Goal: Navigation & Orientation: Find specific page/section

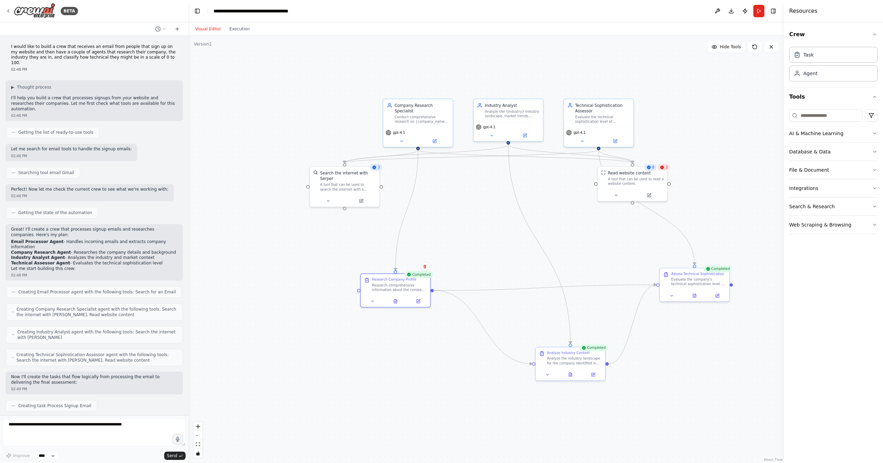
scroll to position [770, 0]
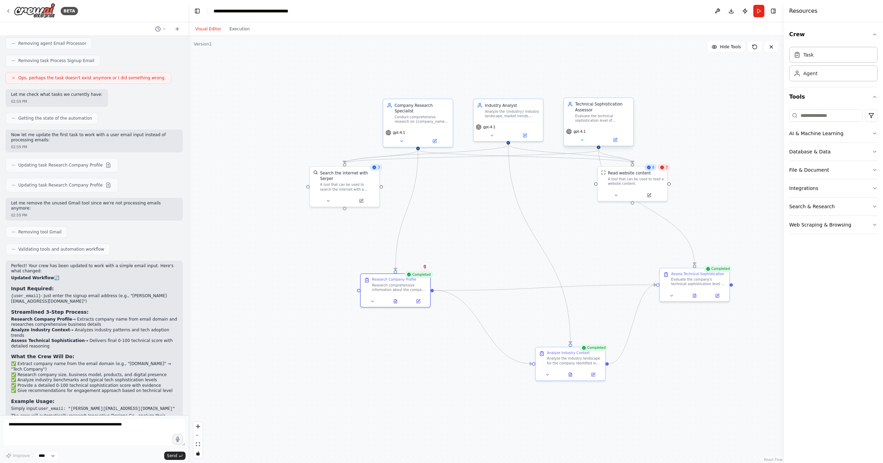
click at [586, 107] on div "Technical Sophistication Assessor" at bounding box center [602, 106] width 55 height 11
click at [582, 143] on button at bounding box center [582, 140] width 32 height 7
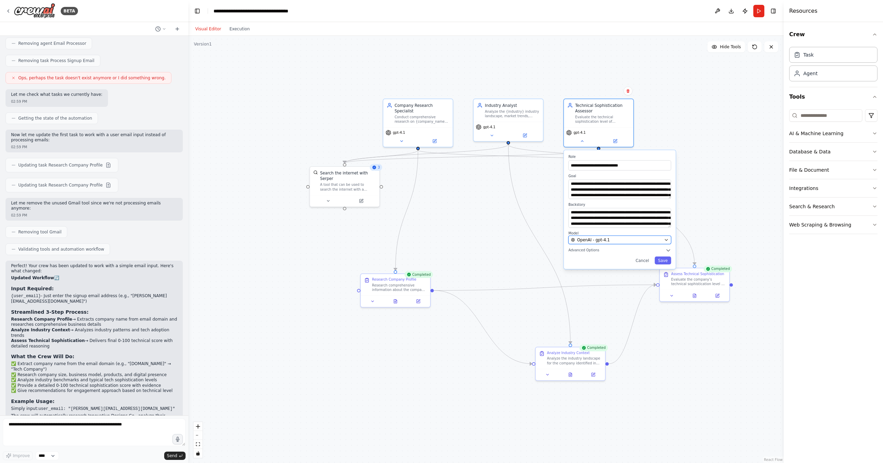
click at [598, 240] on span "OpenAI - gpt-4.1" at bounding box center [593, 240] width 33 height 6
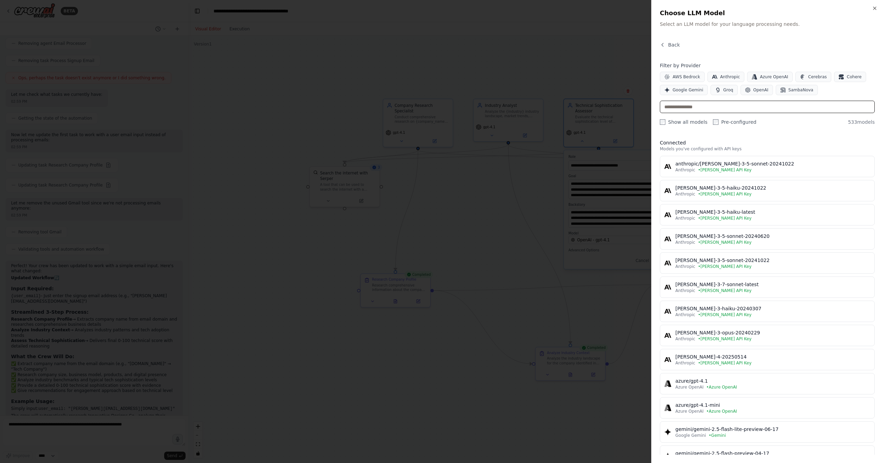
click at [689, 109] on input "text" at bounding box center [767, 107] width 215 height 12
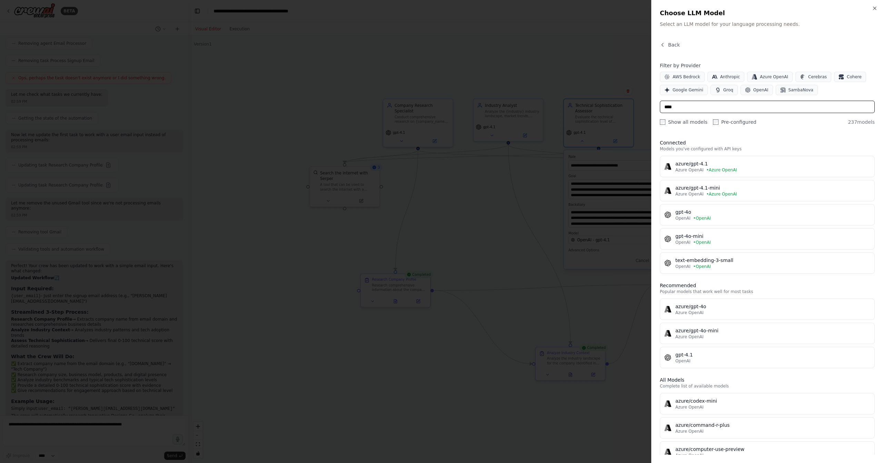
type input "*****"
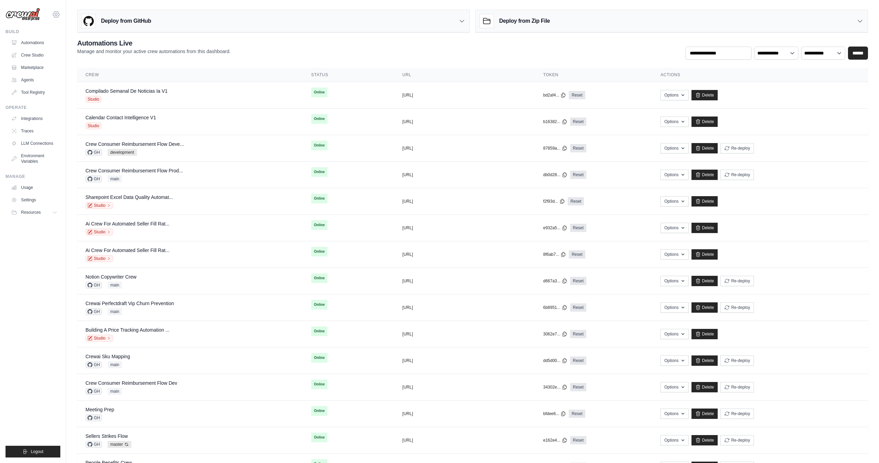
click at [55, 14] on icon at bounding box center [56, 14] width 8 height 8
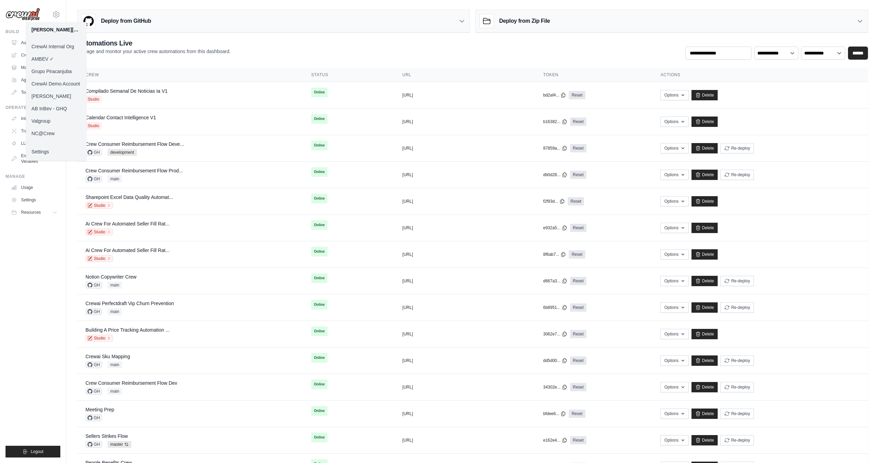
click at [65, 87] on link "CrewAI Demo Account" at bounding box center [56, 84] width 61 height 12
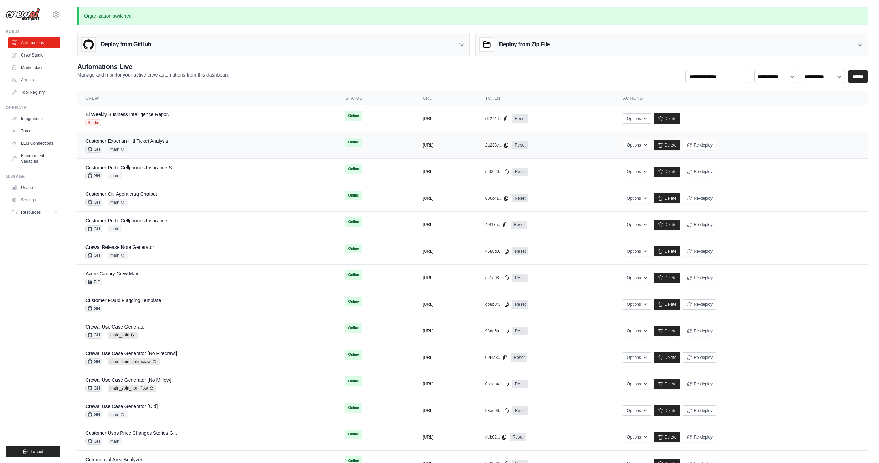
click at [147, 146] on div "GH main Auto-deploy enabled" at bounding box center [127, 149] width 83 height 7
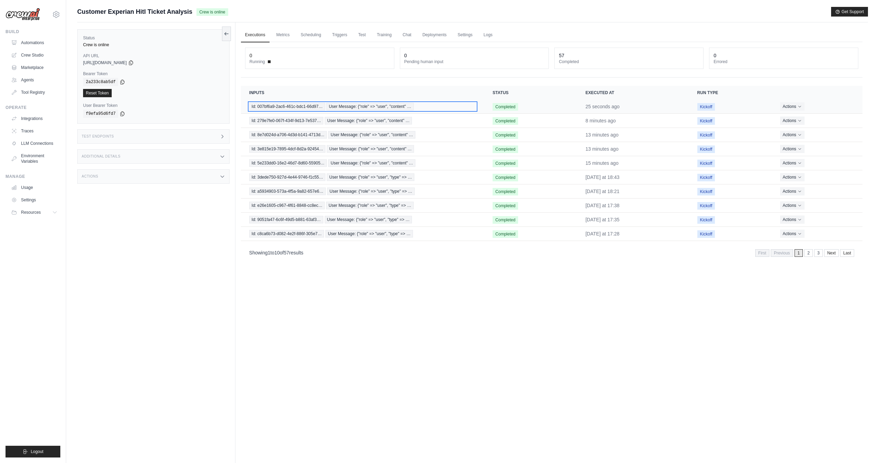
click at [383, 107] on span "User Message: {"role" => "user", "content" …" at bounding box center [370, 107] width 87 height 8
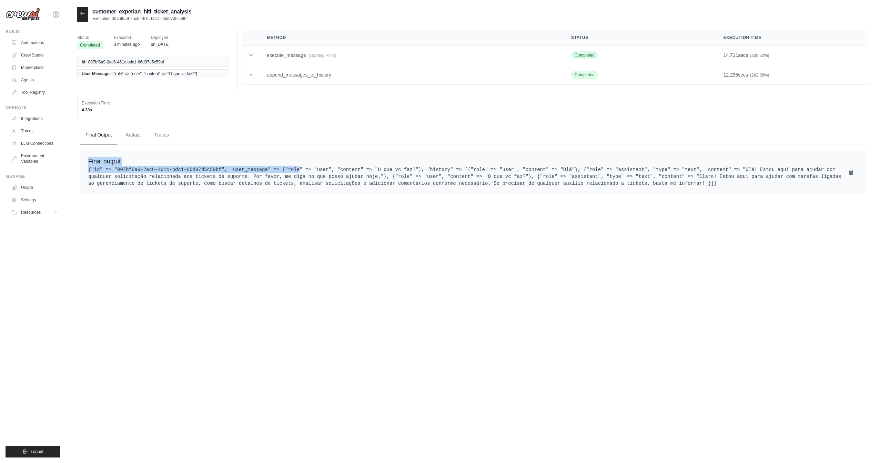
drag, startPoint x: 300, startPoint y: 167, endPoint x: 452, endPoint y: 157, distance: 152.4
click at [452, 156] on div "Final output {"id" => "007bf6a9-2ac6-461c-bdc1-66d97d5c59bf", "user_message" =>…" at bounding box center [473, 172] width 786 height 44
click at [494, 164] on div "Final output {"id" => "007bf6a9-2ac6-461c-bdc1-66d97d5c59bf", "user_message" =>…" at bounding box center [473, 172] width 786 height 44
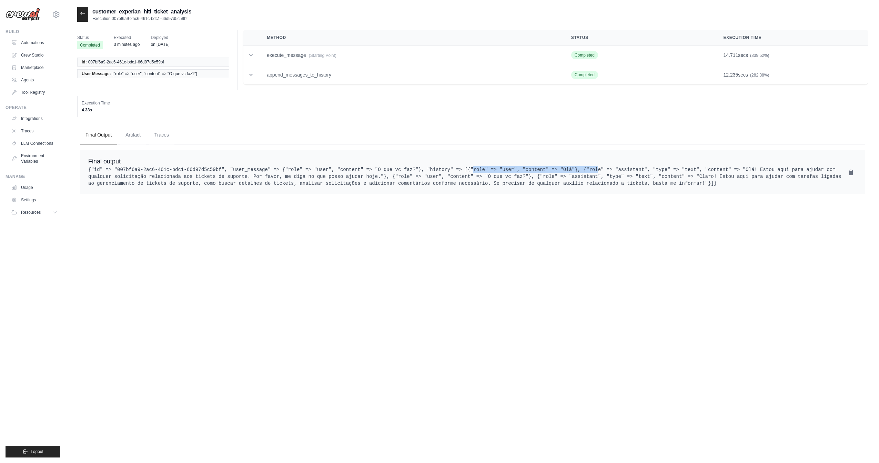
drag, startPoint x: 476, startPoint y: 170, endPoint x: 599, endPoint y: 167, distance: 122.8
click at [599, 167] on pre "{"id" => "007bf6a9-2ac6-461c-bdc1-66d97d5c59bf", "user_message" => {"role" => "…" at bounding box center [472, 176] width 769 height 21
drag, startPoint x: 644, startPoint y: 167, endPoint x: 610, endPoint y: 166, distance: 34.5
click at [606, 166] on pre "{"id" => "007bf6a9-2ac6-461c-bdc1-66d97d5c59bf", "user_message" => {"role" => "…" at bounding box center [472, 176] width 769 height 21
click at [620, 166] on pre "{"id" => "007bf6a9-2ac6-461c-bdc1-66d97d5c59bf", "user_message" => {"role" => "…" at bounding box center [472, 176] width 769 height 21
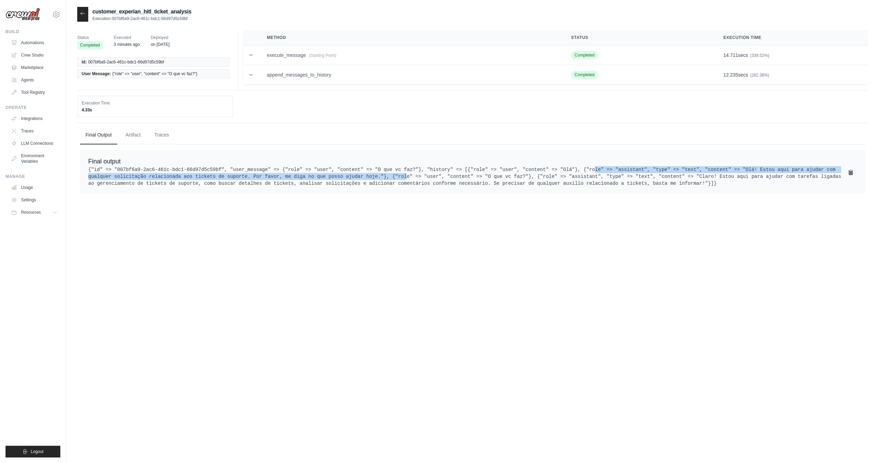
drag, startPoint x: 597, startPoint y: 169, endPoint x: 403, endPoint y: 176, distance: 194.3
click at [403, 176] on pre "{"id" => "007bf6a9-2ac6-461c-bdc1-66d97d5c59bf", "user_message" => {"role" => "…" at bounding box center [472, 176] width 769 height 21
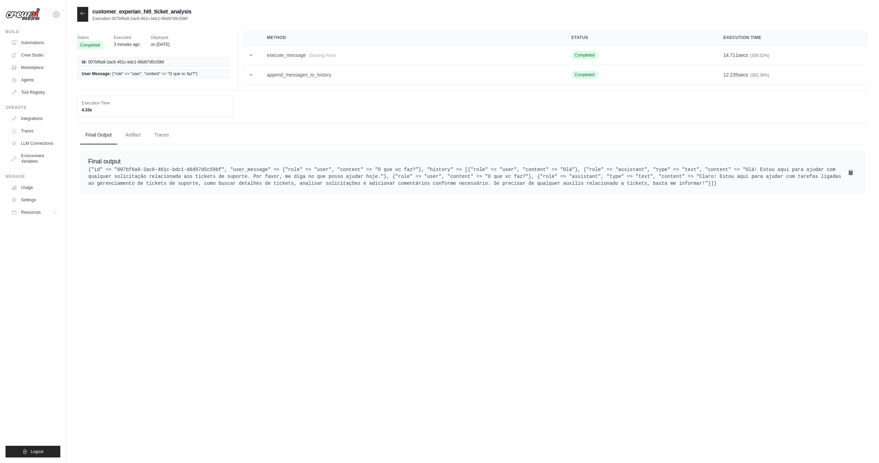
click at [443, 181] on pre "{"id" => "007bf6a9-2ac6-461c-bdc1-66d97d5c59bf", "user_message" => {"role" => "…" at bounding box center [472, 176] width 769 height 21
drag, startPoint x: 419, startPoint y: 177, endPoint x: 522, endPoint y: 175, distance: 103.5
click at [509, 176] on pre "{"id" => "007bf6a9-2ac6-461c-bdc1-66d97d5c59bf", "user_message" => {"role" => "…" at bounding box center [472, 176] width 769 height 21
click at [565, 175] on pre "{"id" => "007bf6a9-2ac6-461c-bdc1-66d97d5c59bf", "user_message" => {"role" => "…" at bounding box center [472, 176] width 769 height 21
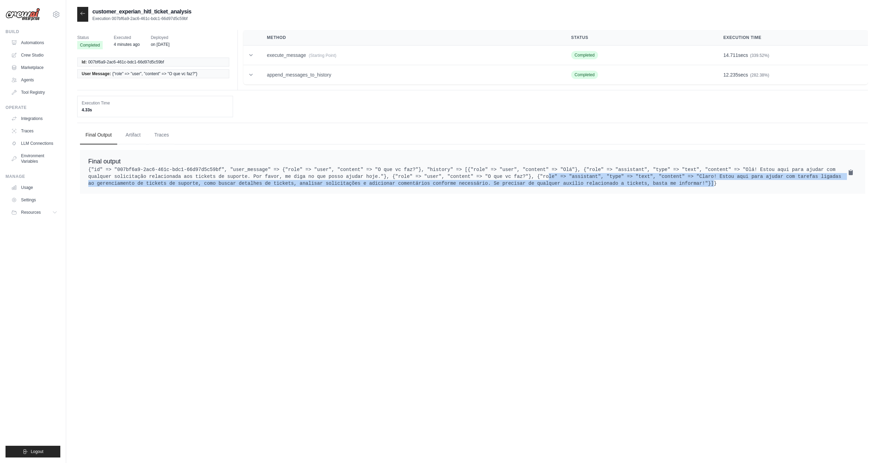
drag, startPoint x: 544, startPoint y: 175, endPoint x: 722, endPoint y: 183, distance: 177.4
click at [722, 183] on pre "{"id" => "007bf6a9-2ac6-461c-bdc1-66d97d5c59bf", "user_message" => {"role" => "…" at bounding box center [472, 176] width 769 height 21
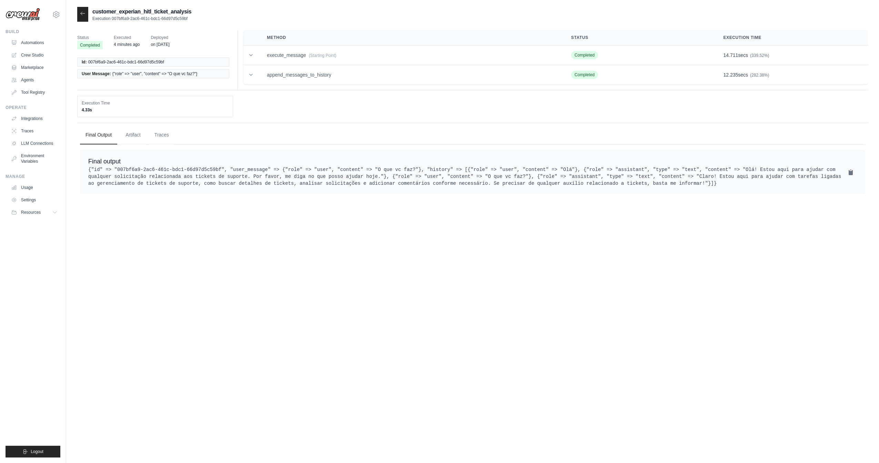
click at [463, 167] on pre "{"id" => "007bf6a9-2ac6-461c-bdc1-66d97d5c59bf", "user_message" => {"role" => "…" at bounding box center [472, 176] width 769 height 21
click at [463, 187] on pre "{"id" => "007bf6a9-2ac6-461c-bdc1-66d97d5c59bf", "user_message" => {"role" => "…" at bounding box center [472, 176] width 769 height 21
click at [461, 169] on pre "{"id" => "007bf6a9-2ac6-461c-bdc1-66d97d5c59bf", "user_message" => {"role" => "…" at bounding box center [472, 176] width 769 height 21
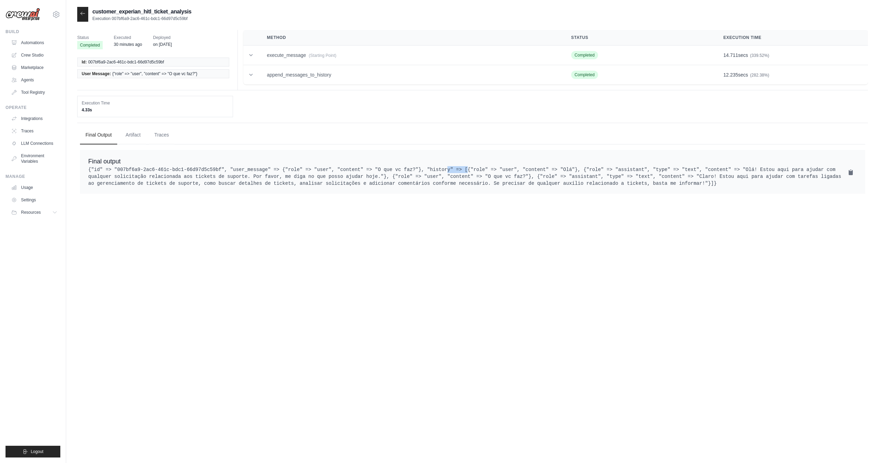
copy pre "history"
drag, startPoint x: 487, startPoint y: 168, endPoint x: 596, endPoint y: 167, distance: 108.6
click at [596, 167] on pre "{"id" => "007bf6a9-2ac6-461c-bdc1-66d97d5c59bf", "user_message" => {"role" => "…" at bounding box center [472, 176] width 769 height 21
copy pre "{"role" => "user", "content" => "Olá"}"
click at [505, 174] on pre "{"id" => "007bf6a9-2ac6-461c-bdc1-66d97d5c59bf", "user_message" => {"role" => "…" at bounding box center [472, 176] width 769 height 21
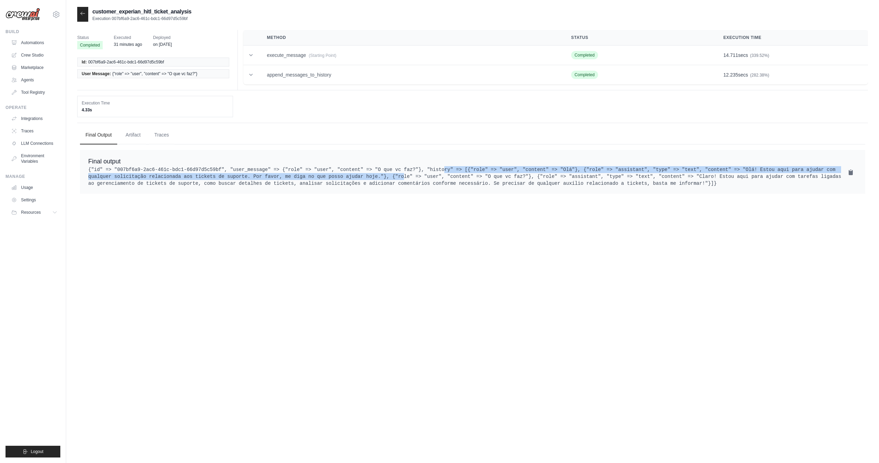
drag, startPoint x: 446, startPoint y: 168, endPoint x: 399, endPoint y: 173, distance: 47.2
click at [399, 173] on pre "{"id" => "007bf6a9-2ac6-461c-bdc1-66d97d5c59bf", "user_message" => {"role" => "…" at bounding box center [472, 176] width 769 height 21
copy pre ""history" => [{"role" => "user", "content" => "Olá"}, {"role" => "assistant", "…"
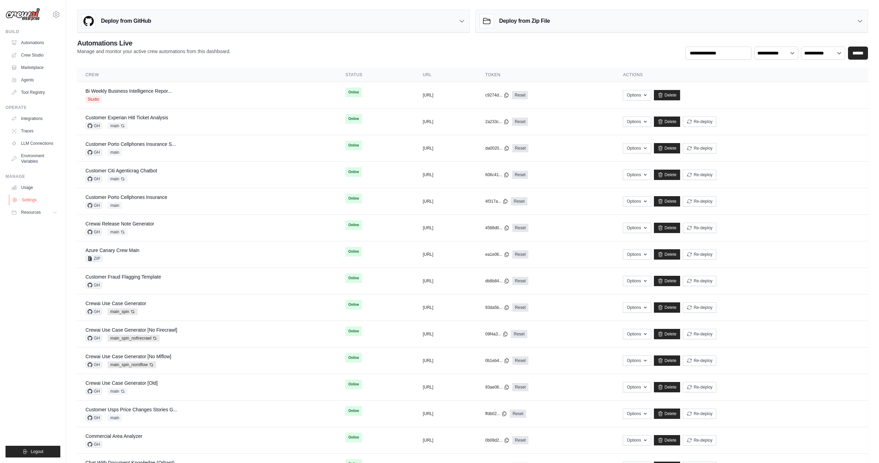
click at [38, 202] on link "Settings" at bounding box center [35, 199] width 52 height 11
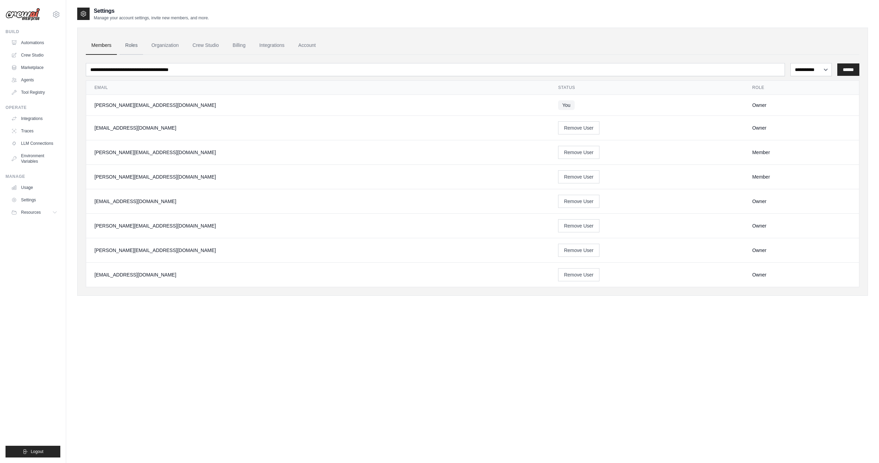
click at [133, 47] on link "Roles" at bounding box center [131, 45] width 23 height 19
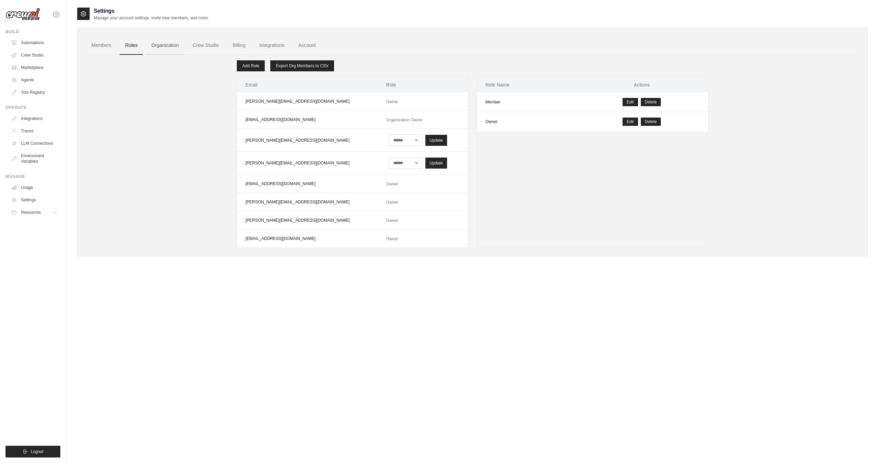
click at [159, 46] on link "Organization" at bounding box center [165, 45] width 38 height 19
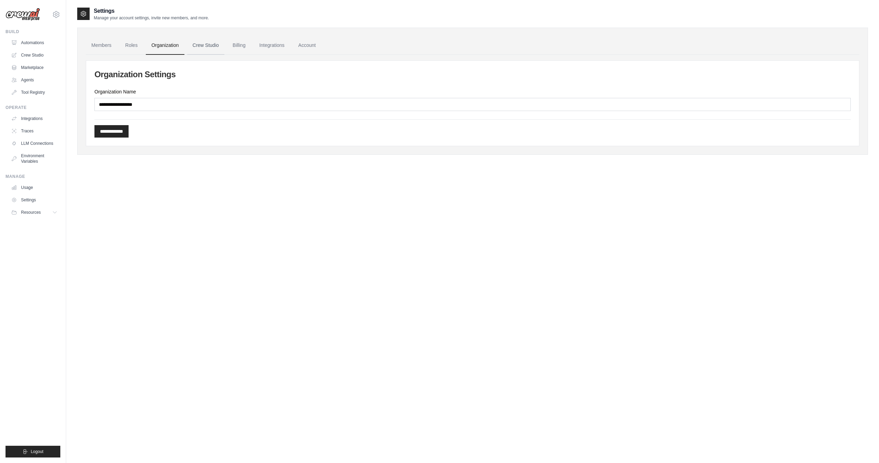
click at [197, 45] on link "Crew Studio" at bounding box center [205, 45] width 37 height 19
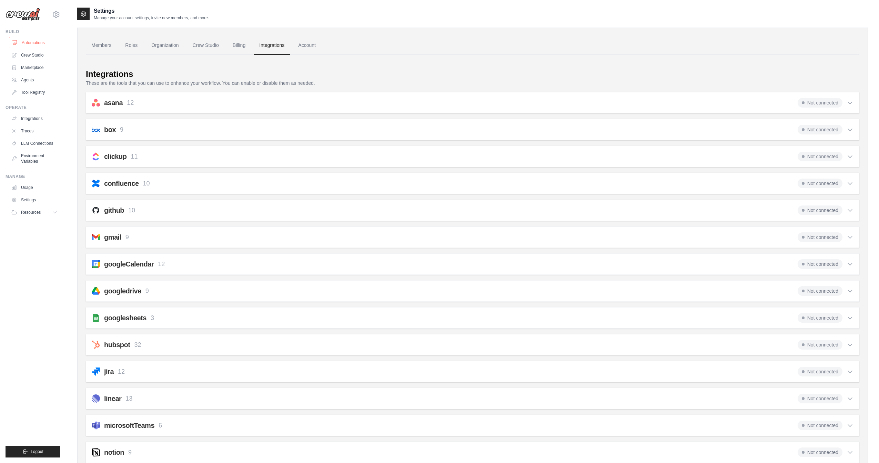
click at [31, 42] on link "Automations" at bounding box center [35, 42] width 52 height 11
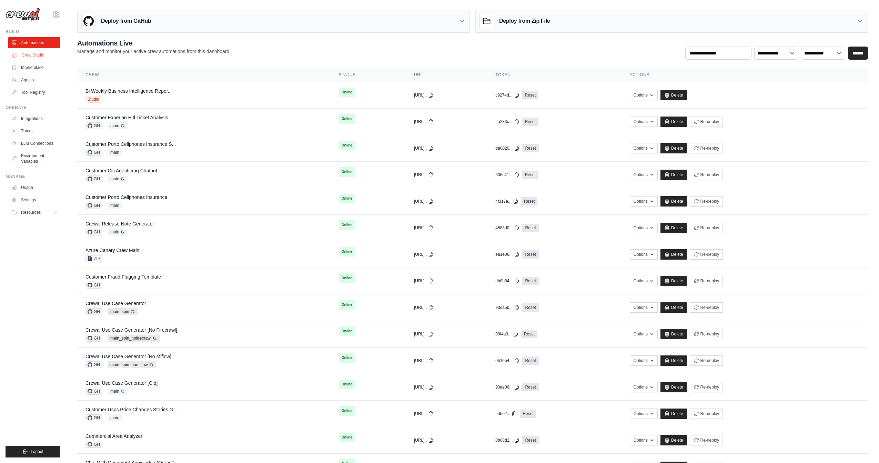
click at [34, 55] on link "Crew Studio" at bounding box center [35, 55] width 52 height 11
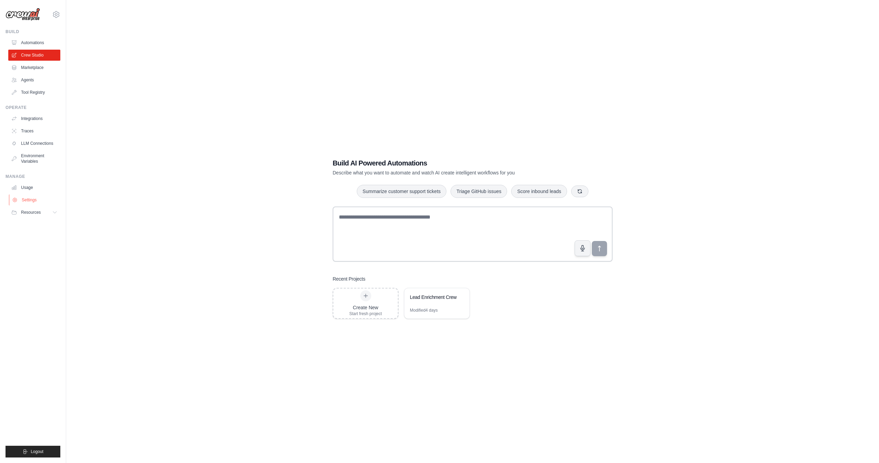
click at [36, 200] on link "Settings" at bounding box center [35, 199] width 52 height 11
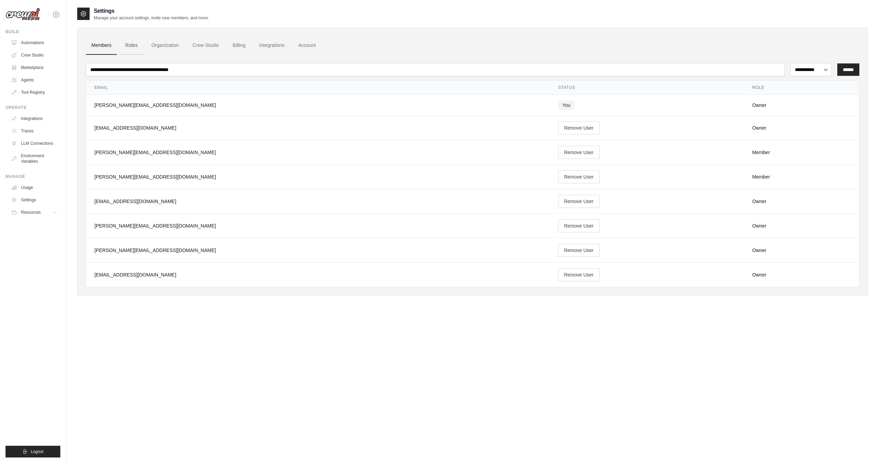
click at [134, 44] on link "Roles" at bounding box center [131, 45] width 23 height 19
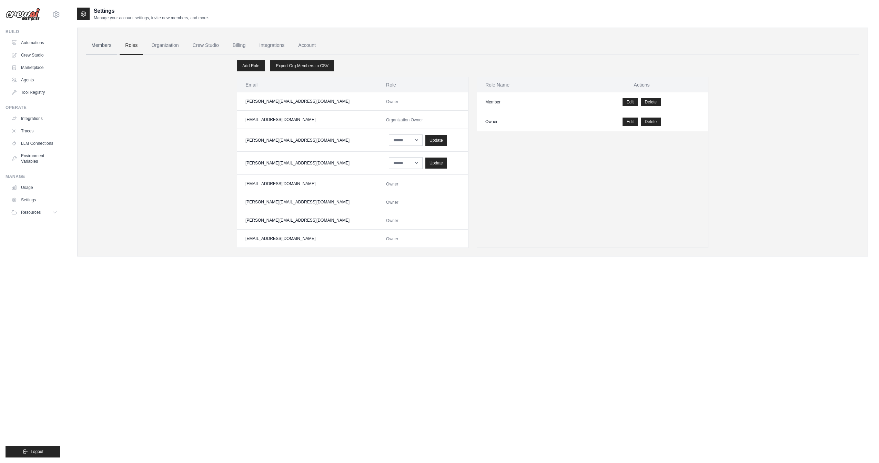
click at [104, 54] on link "Members" at bounding box center [101, 45] width 31 height 19
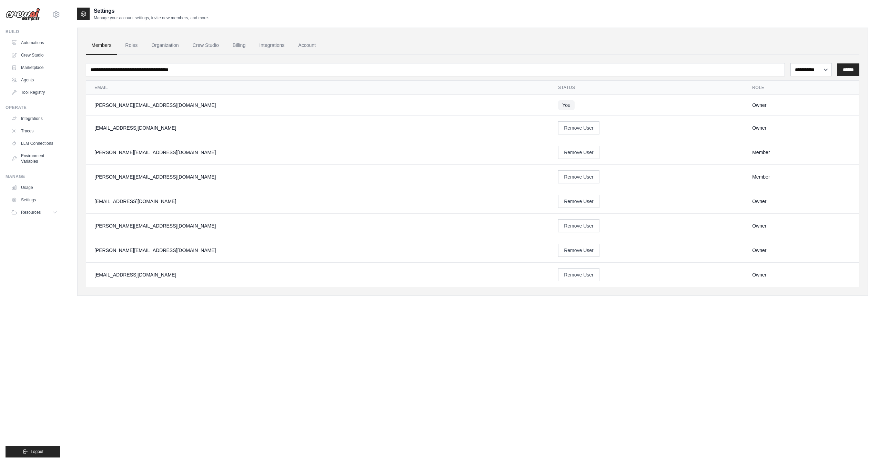
click at [770, 107] on div "Owner" at bounding box center [801, 105] width 99 height 7
click at [752, 105] on div "Owner" at bounding box center [801, 105] width 99 height 7
click at [744, 108] on td "Owner" at bounding box center [801, 105] width 115 height 21
click at [744, 142] on td "Member" at bounding box center [801, 152] width 115 height 24
click at [744, 145] on td "Member" at bounding box center [801, 152] width 115 height 24
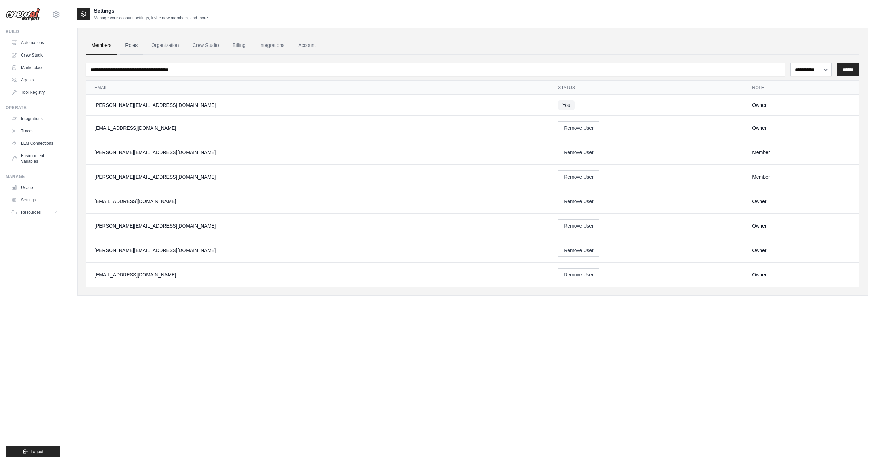
click at [130, 46] on link "Roles" at bounding box center [131, 45] width 23 height 19
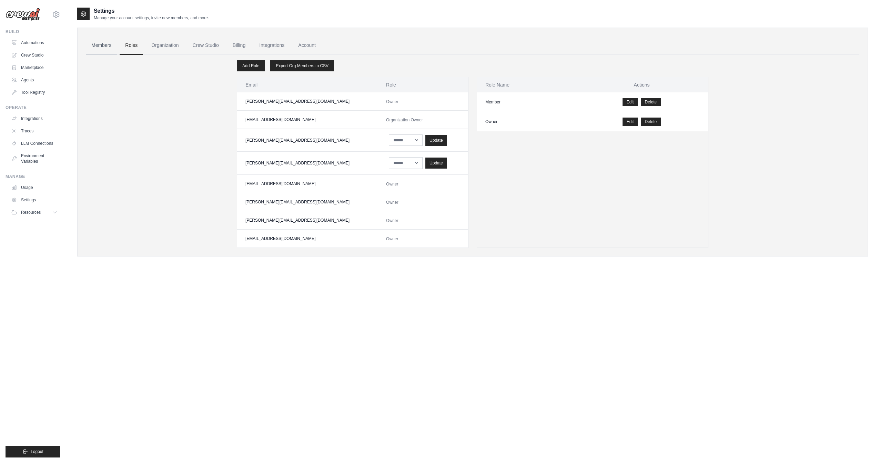
click at [109, 47] on link "Members" at bounding box center [101, 45] width 31 height 19
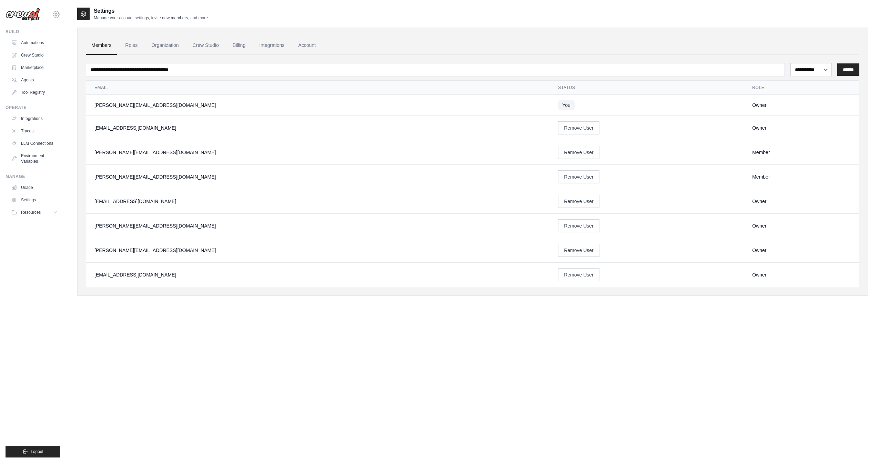
click at [58, 16] on icon at bounding box center [56, 14] width 8 height 8
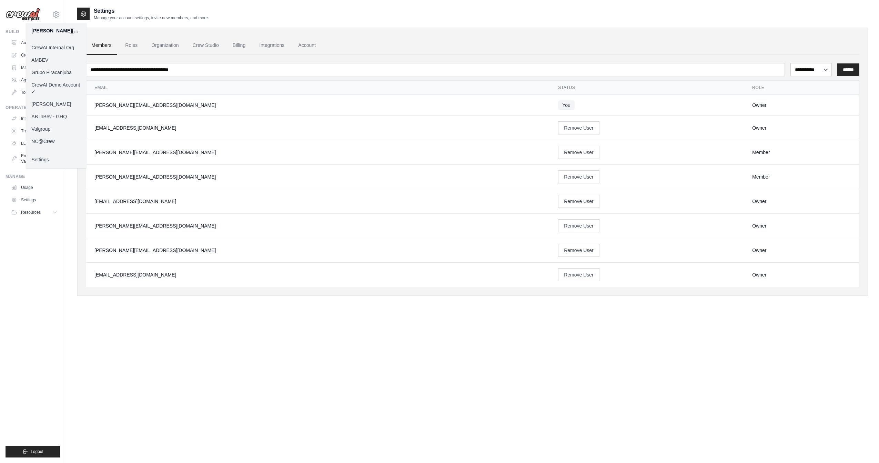
click at [63, 105] on link "Daniel CrewAI" at bounding box center [56, 104] width 61 height 12
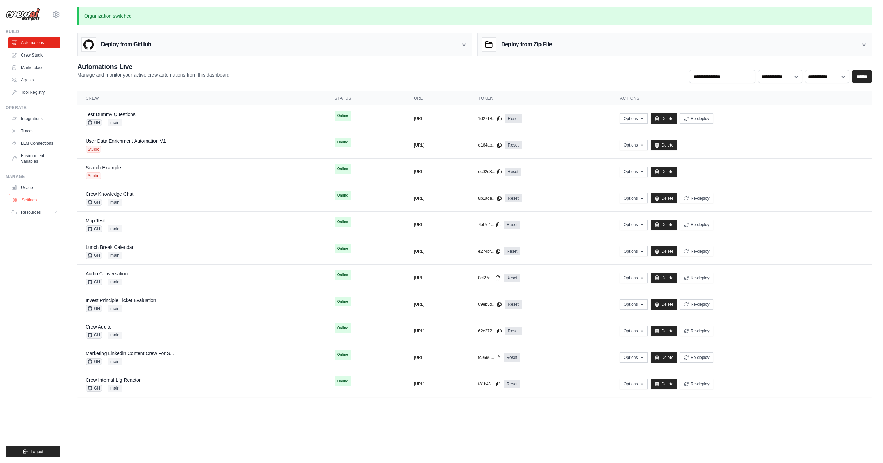
click at [28, 199] on link "Settings" at bounding box center [35, 199] width 52 height 11
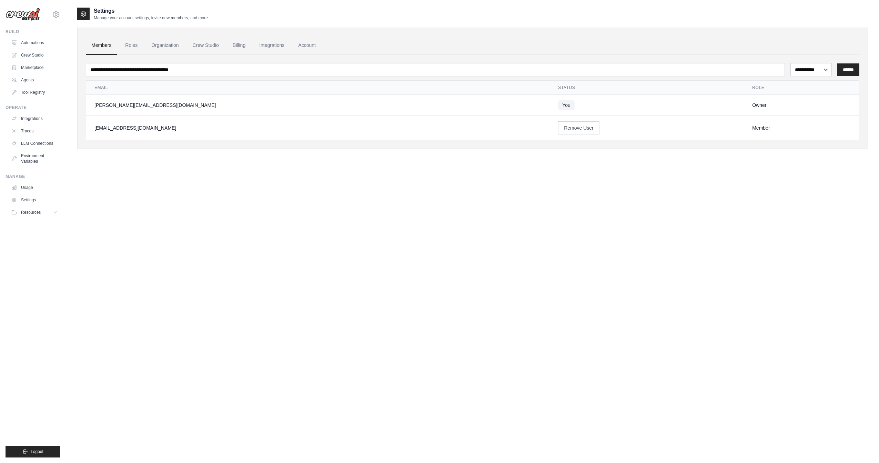
click at [752, 124] on div "Member" at bounding box center [801, 127] width 99 height 7
click at [744, 111] on td "Owner" at bounding box center [801, 105] width 115 height 21
click at [132, 48] on link "Roles" at bounding box center [131, 45] width 23 height 19
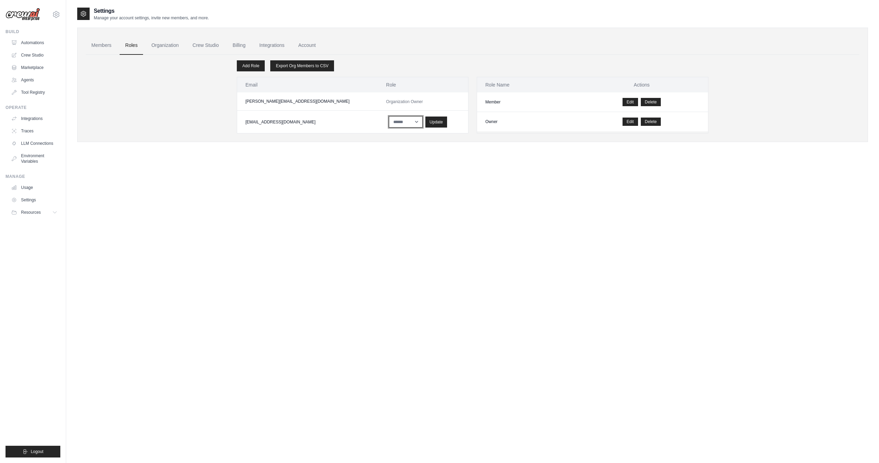
click at [389, 124] on select "****** *****" at bounding box center [406, 121] width 34 height 11
click at [389, 116] on select "****** *****" at bounding box center [406, 121] width 34 height 11
click at [381, 187] on div "Settings Manage your account settings, invite new members, and more. Members Ro…" at bounding box center [472, 238] width 791 height 463
click at [378, 127] on td "****** ***** Update" at bounding box center [423, 122] width 90 height 23
click at [389, 126] on select "****** *****" at bounding box center [406, 121] width 34 height 11
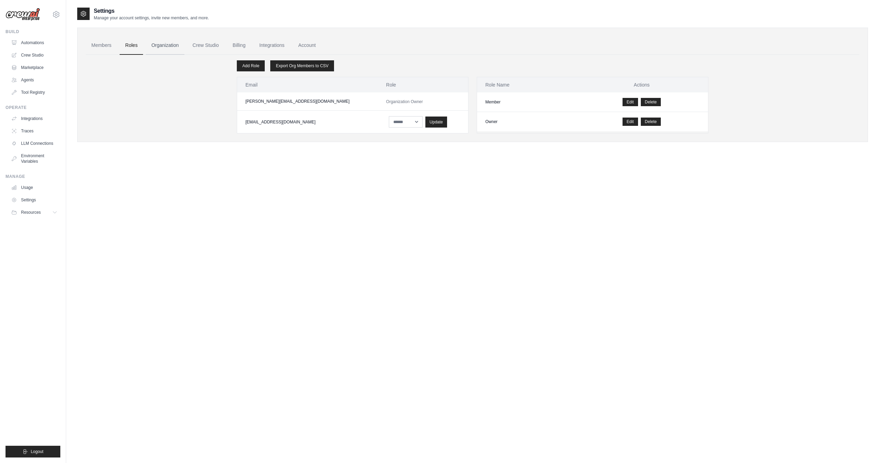
click at [165, 50] on link "Organization" at bounding box center [165, 45] width 38 height 19
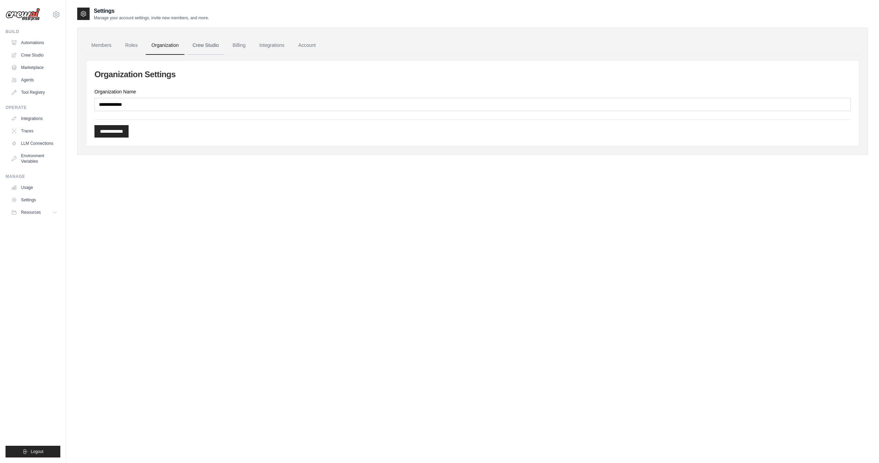
click at [208, 49] on link "Crew Studio" at bounding box center [205, 45] width 37 height 19
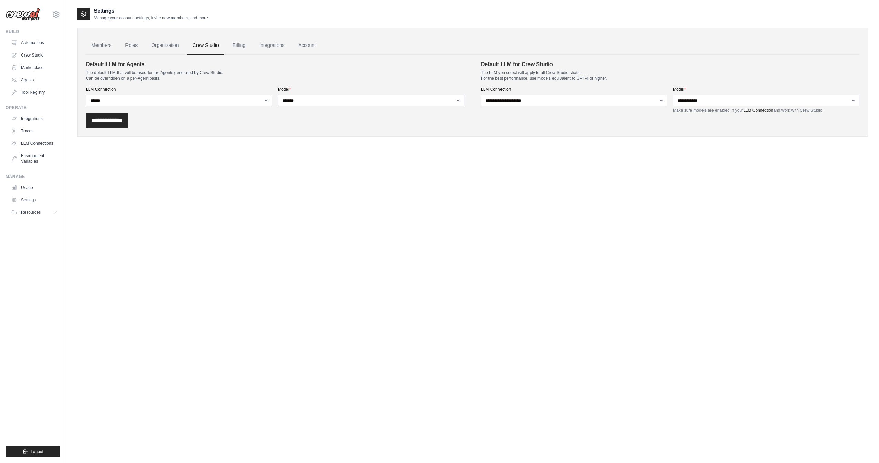
click at [241, 49] on link "Billing" at bounding box center [239, 45] width 24 height 19
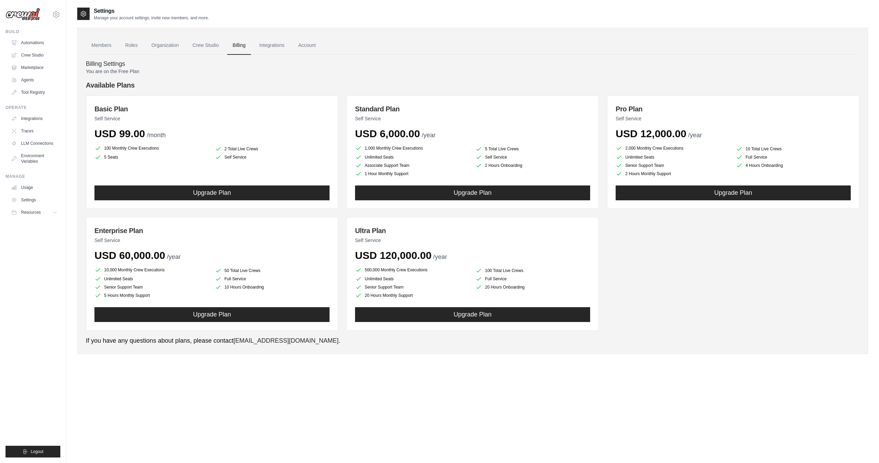
click at [270, 48] on link "Integrations" at bounding box center [272, 45] width 36 height 19
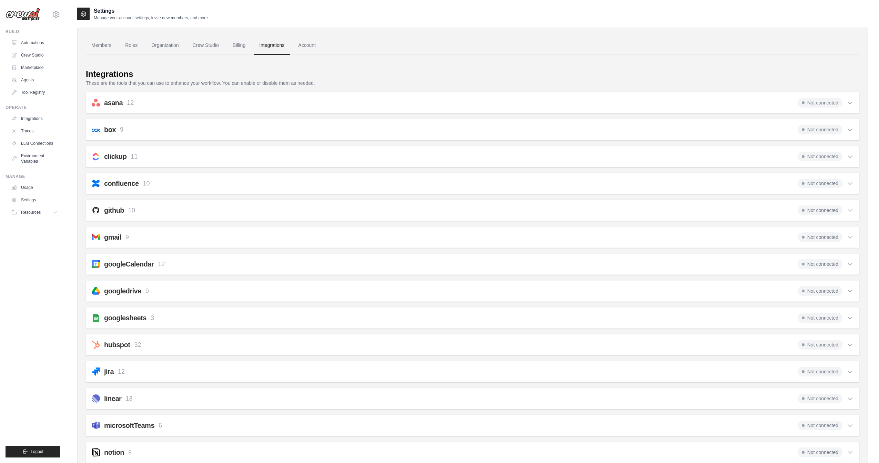
click at [852, 103] on icon at bounding box center [850, 102] width 7 height 7
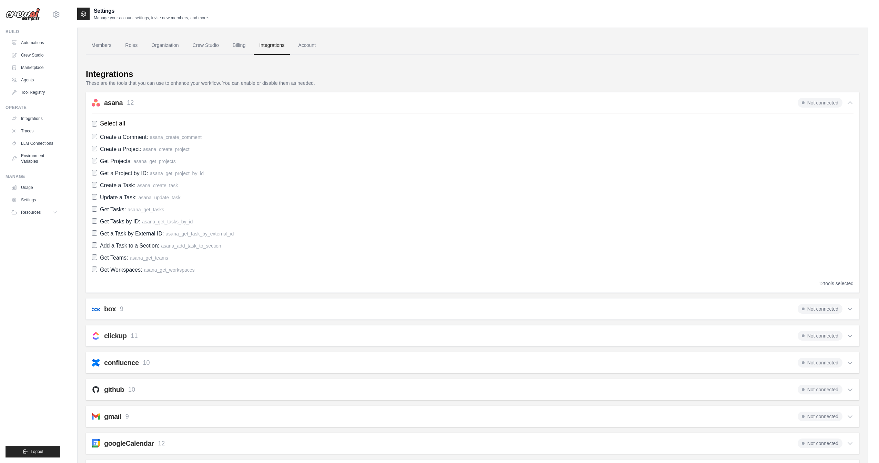
click at [852, 103] on icon at bounding box center [850, 102] width 7 height 7
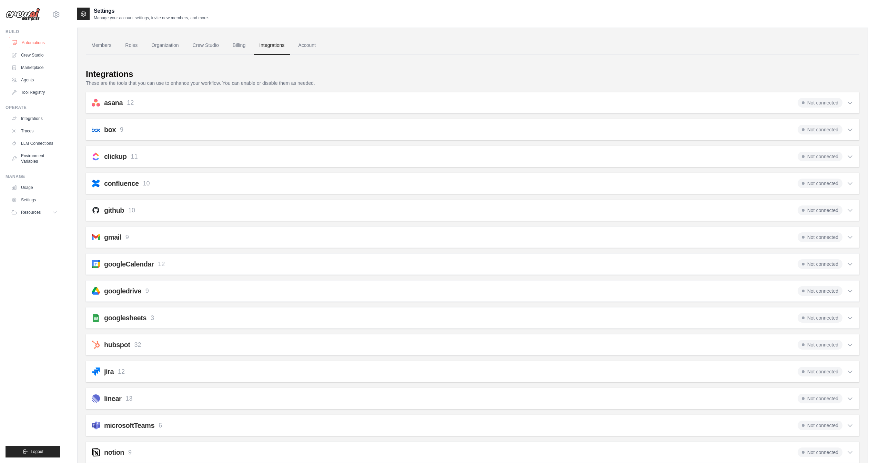
click at [39, 43] on link "Automations" at bounding box center [35, 42] width 52 height 11
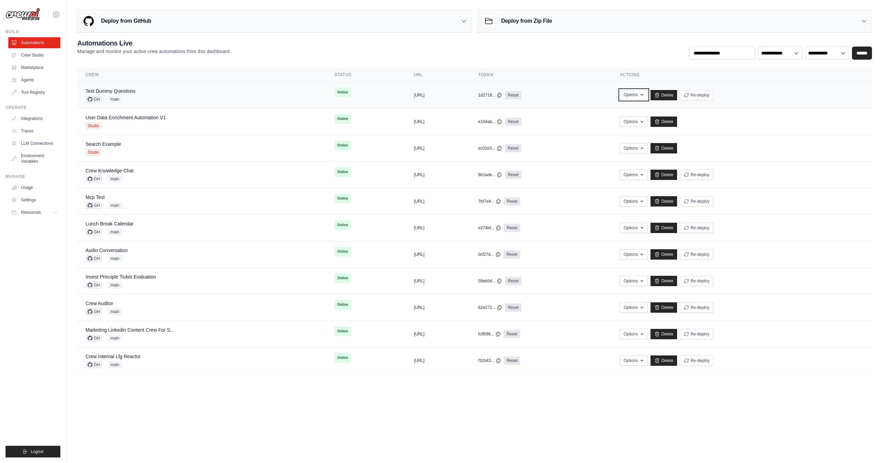
click at [644, 96] on icon "button" at bounding box center [642, 95] width 6 height 6
click at [30, 79] on link "Agents" at bounding box center [35, 79] width 52 height 11
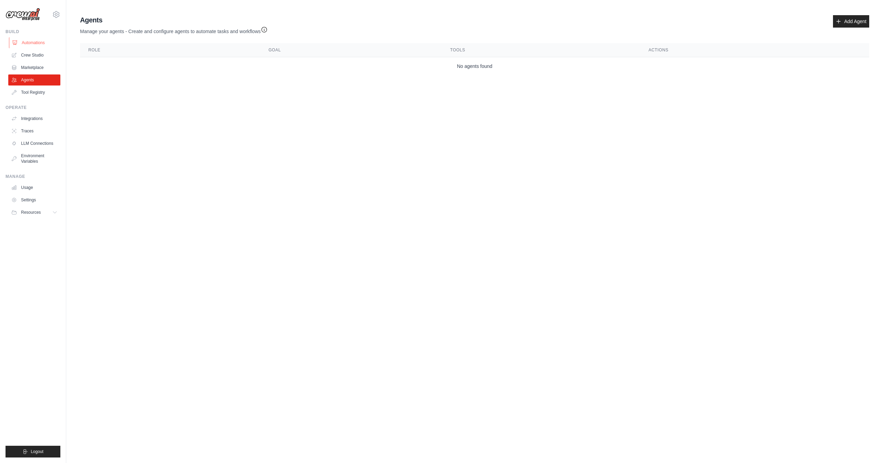
click at [42, 46] on link "Automations" at bounding box center [35, 42] width 52 height 11
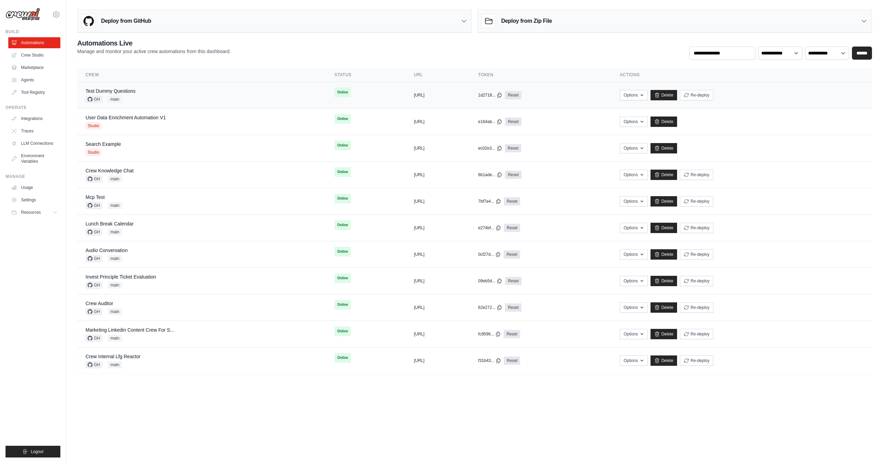
click at [131, 96] on div "GH main" at bounding box center [111, 99] width 50 height 7
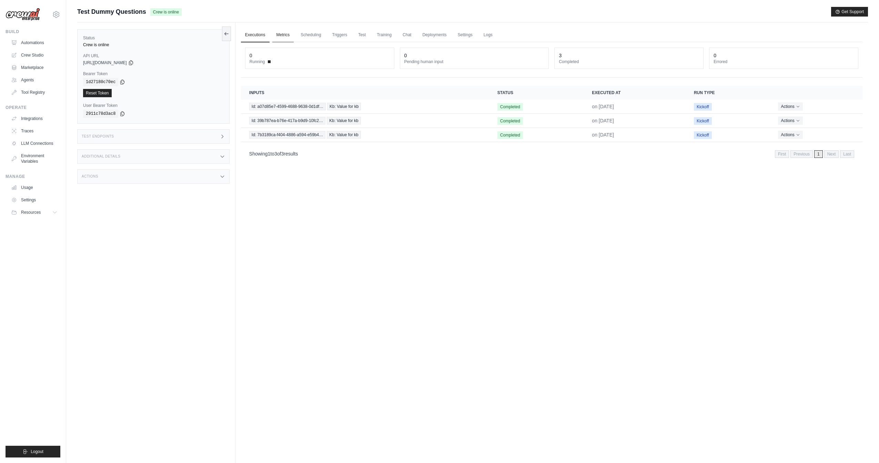
click at [290, 32] on link "Metrics" at bounding box center [283, 35] width 22 height 14
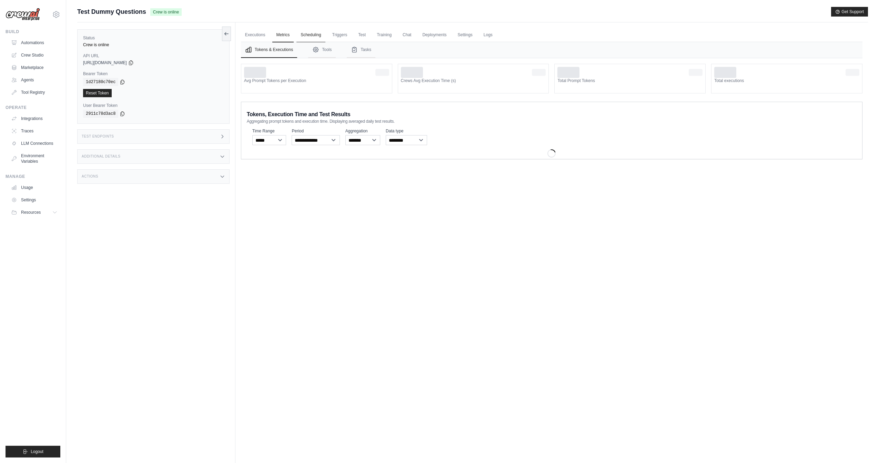
click at [303, 37] on link "Scheduling" at bounding box center [311, 35] width 29 height 14
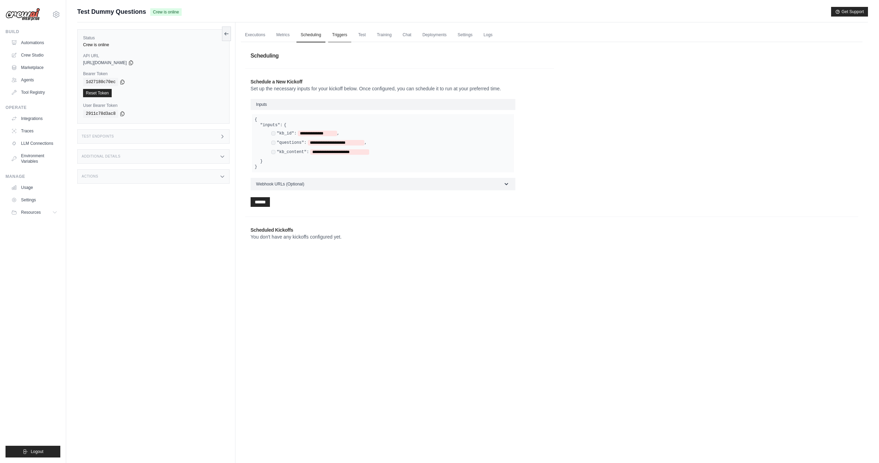
click at [341, 37] on link "Triggers" at bounding box center [339, 35] width 23 height 14
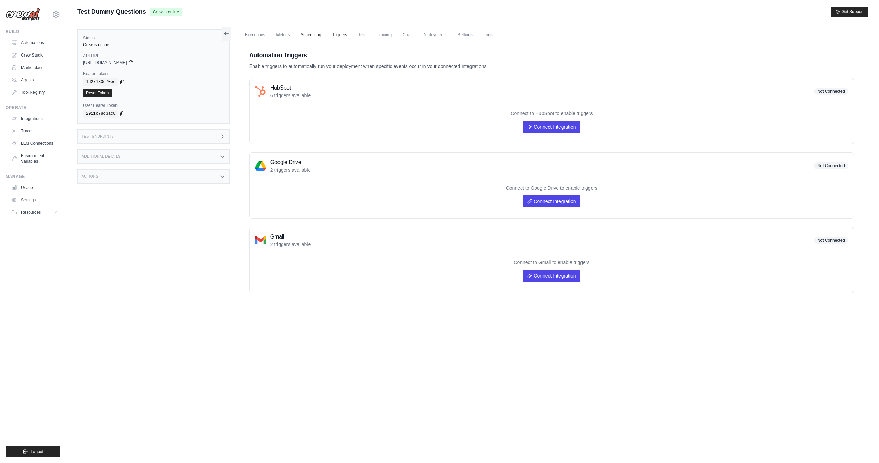
click at [309, 38] on link "Scheduling" at bounding box center [311, 35] width 29 height 14
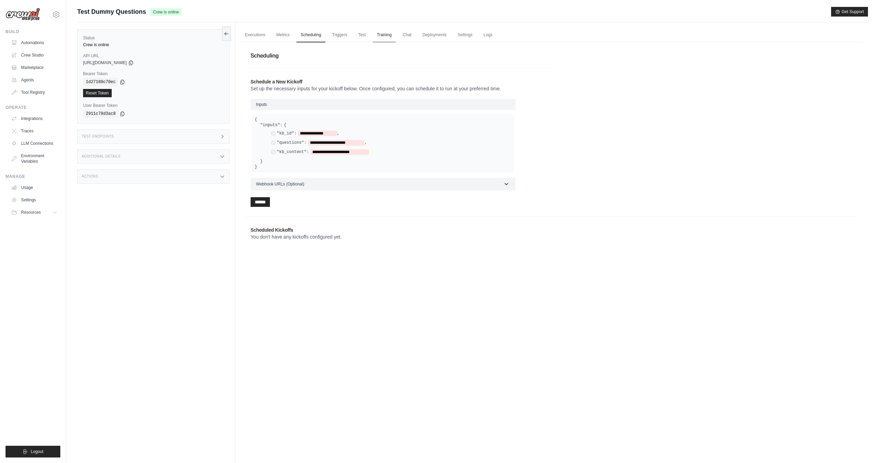
click at [381, 38] on link "Training" at bounding box center [384, 35] width 23 height 14
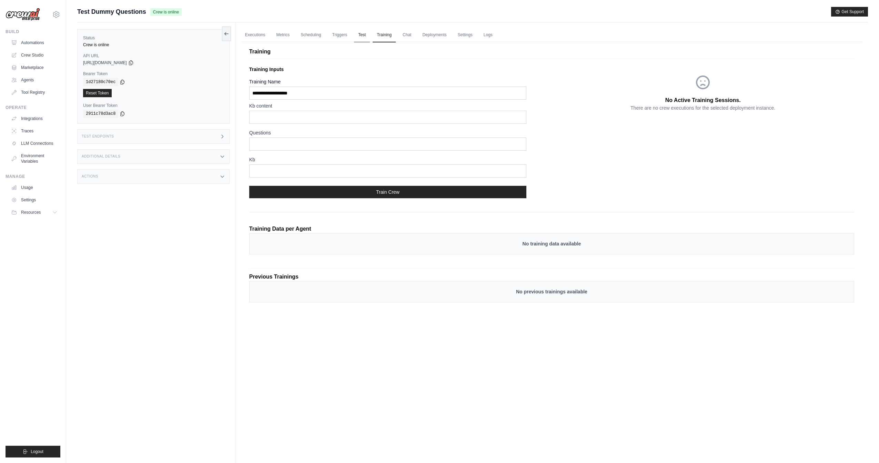
click at [365, 35] on link "Test" at bounding box center [362, 35] width 16 height 14
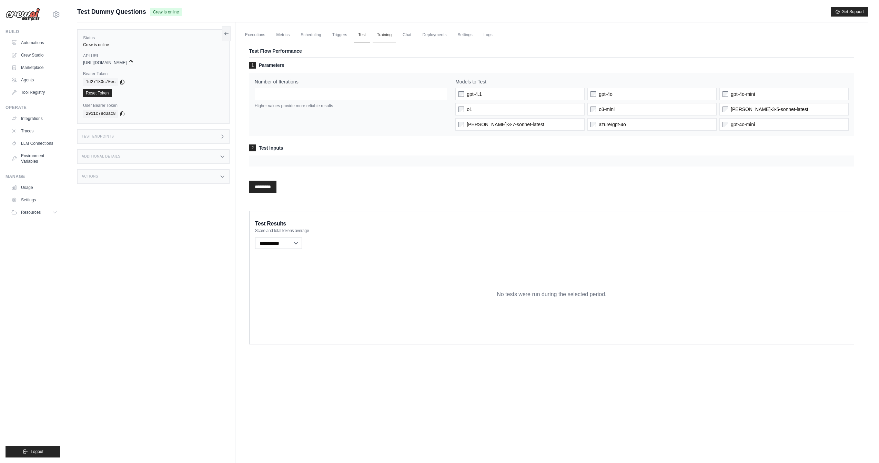
click at [388, 38] on link "Training" at bounding box center [384, 35] width 23 height 14
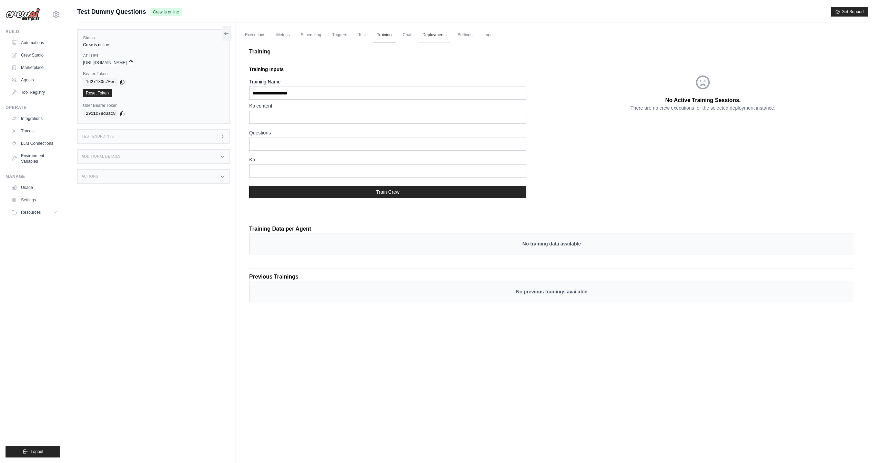
click at [436, 33] on link "Deployments" at bounding box center [434, 35] width 32 height 14
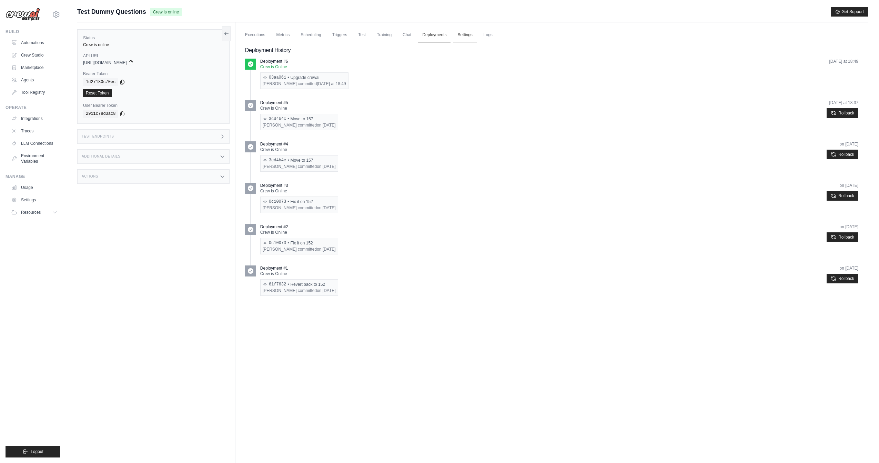
click at [472, 35] on link "Settings" at bounding box center [464, 35] width 23 height 14
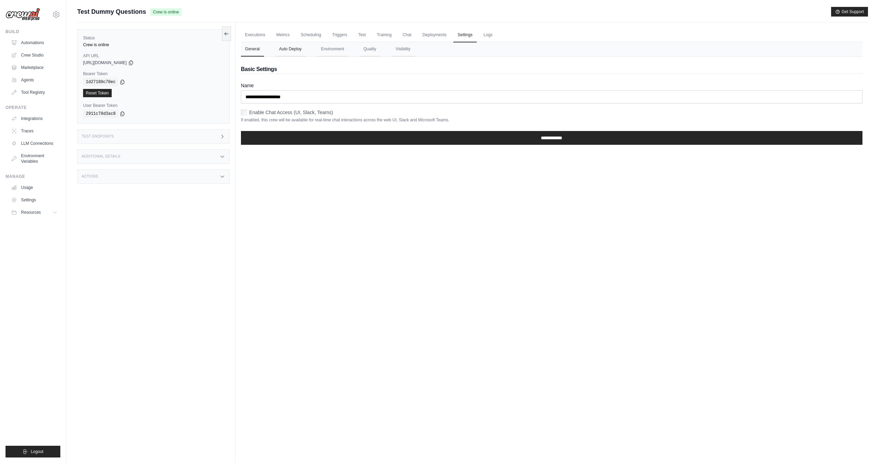
click at [289, 49] on button "Auto Deploy" at bounding box center [290, 49] width 31 height 14
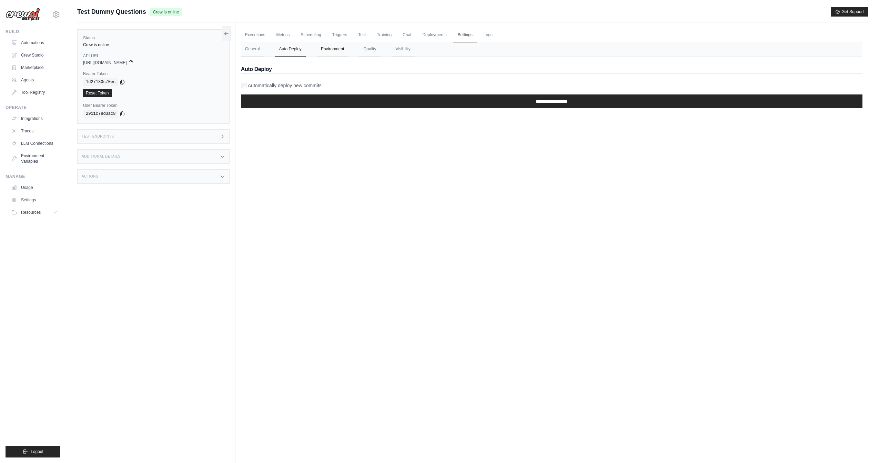
click at [329, 52] on button "Environment" at bounding box center [332, 49] width 31 height 14
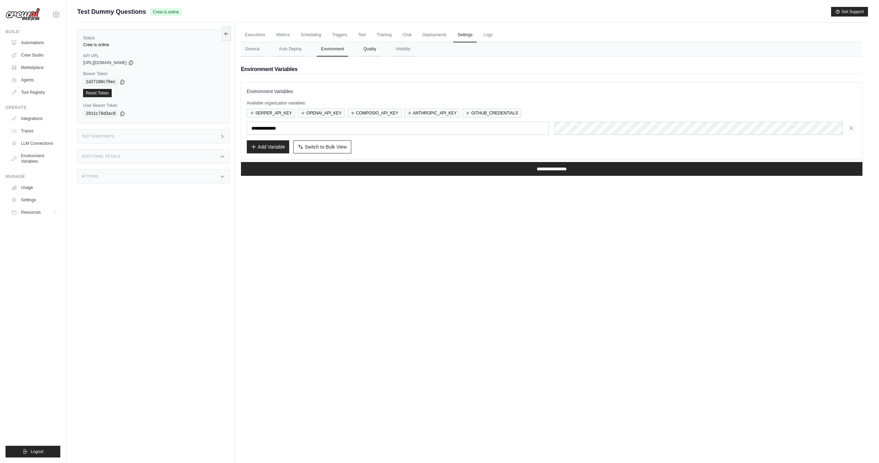
click at [367, 53] on button "Quality" at bounding box center [369, 49] width 21 height 14
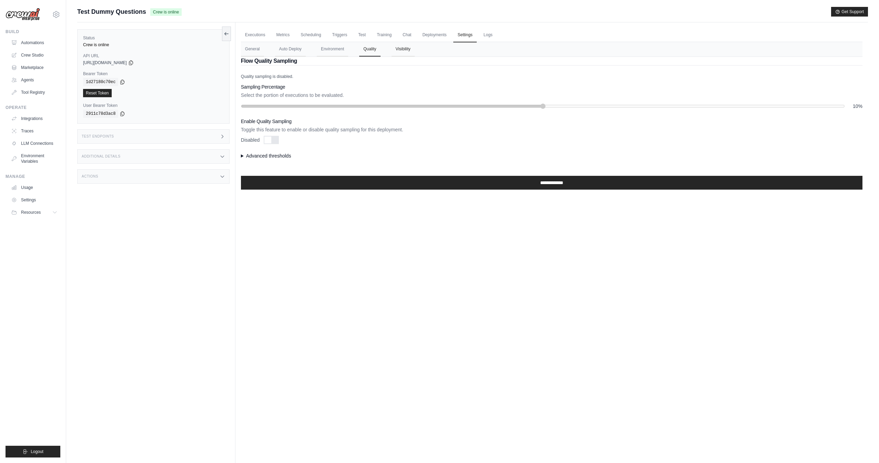
click at [400, 53] on button "Visibility" at bounding box center [403, 49] width 23 height 14
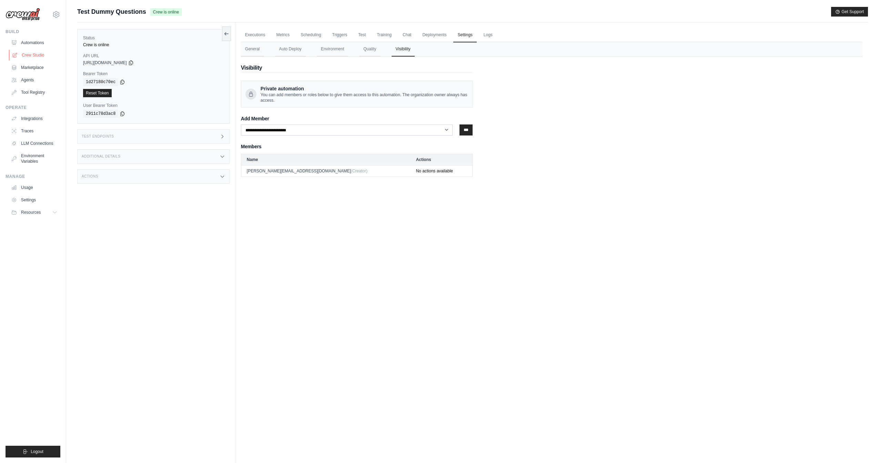
click at [46, 52] on link "Crew Studio" at bounding box center [35, 55] width 52 height 11
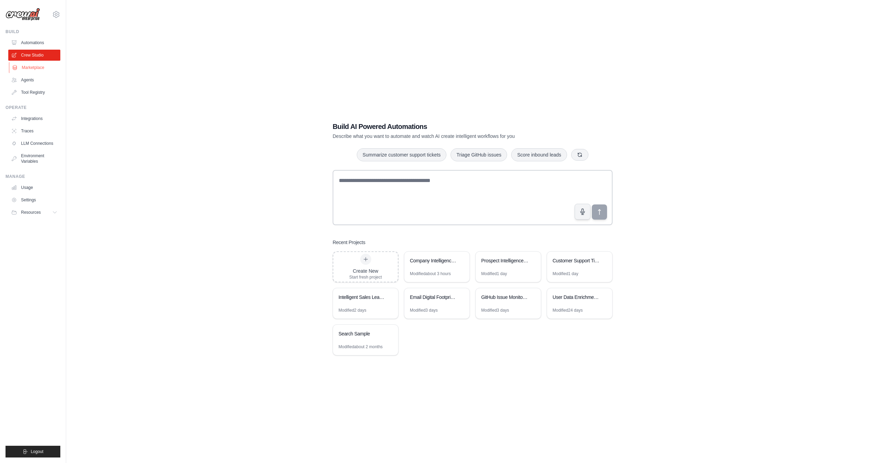
click at [41, 65] on link "Marketplace" at bounding box center [35, 67] width 52 height 11
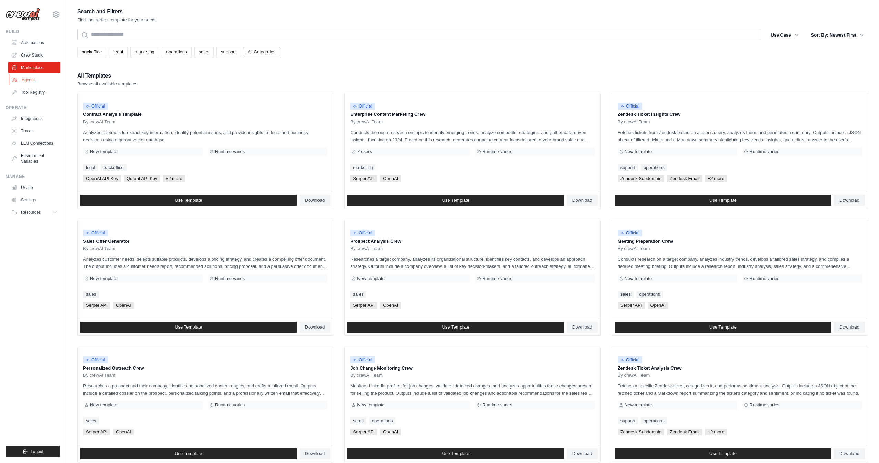
click at [42, 77] on link "Agents" at bounding box center [35, 79] width 52 height 11
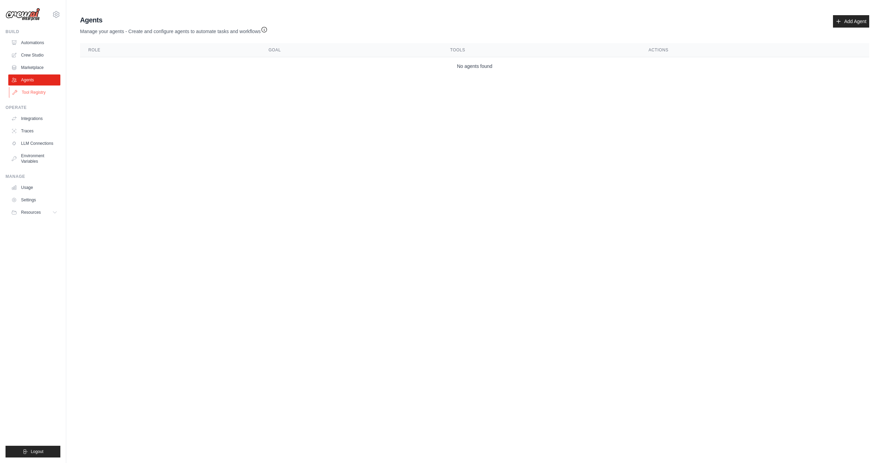
click at [41, 96] on link "Tool Registry" at bounding box center [35, 92] width 52 height 11
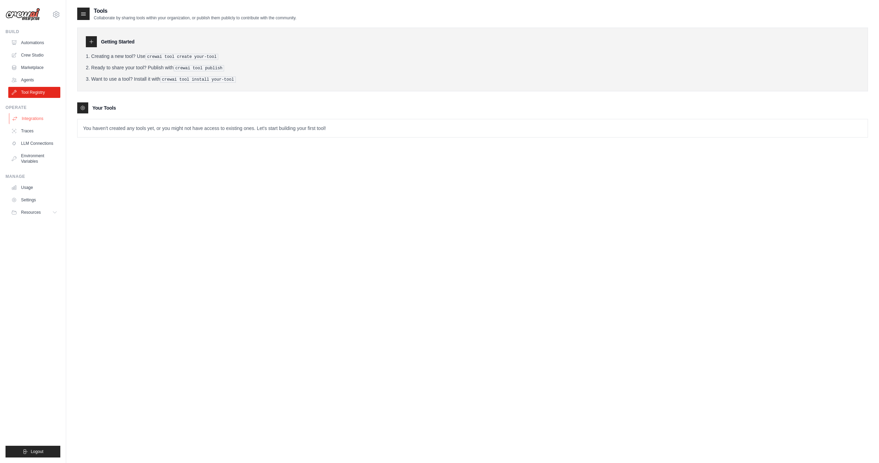
click at [38, 118] on link "Integrations" at bounding box center [35, 118] width 52 height 11
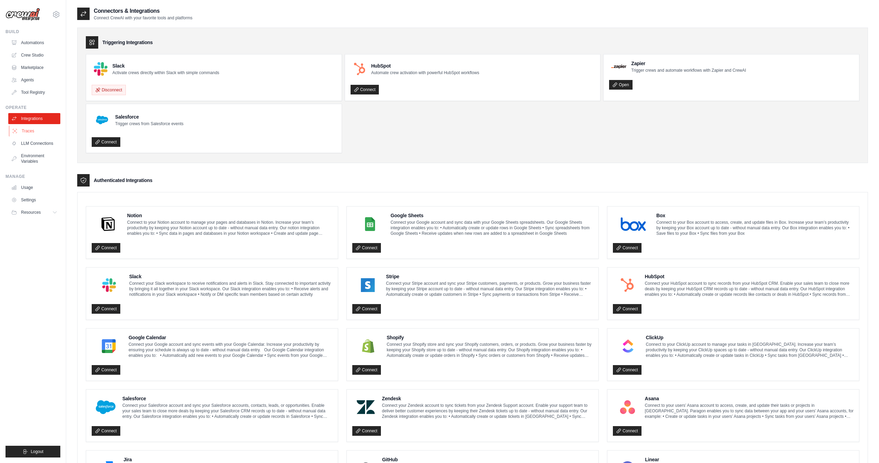
click at [37, 134] on link "Traces" at bounding box center [35, 131] width 52 height 11
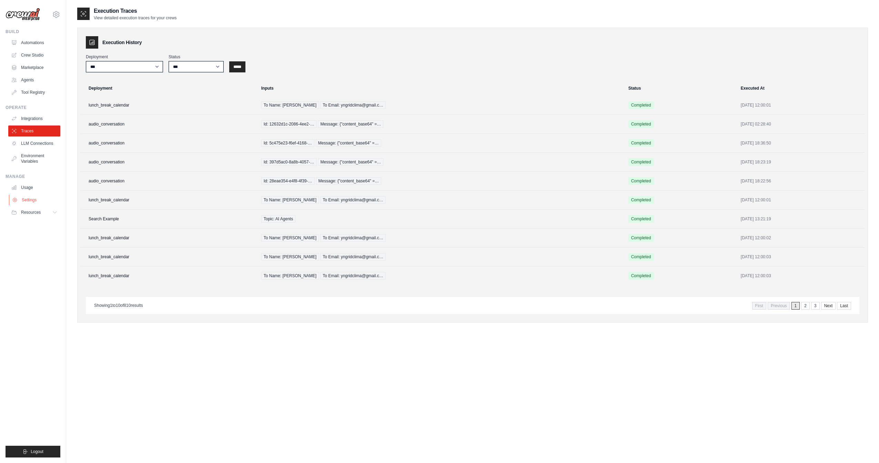
click at [36, 200] on link "Settings" at bounding box center [35, 199] width 52 height 11
